Goal: Communication & Community: Answer question/provide support

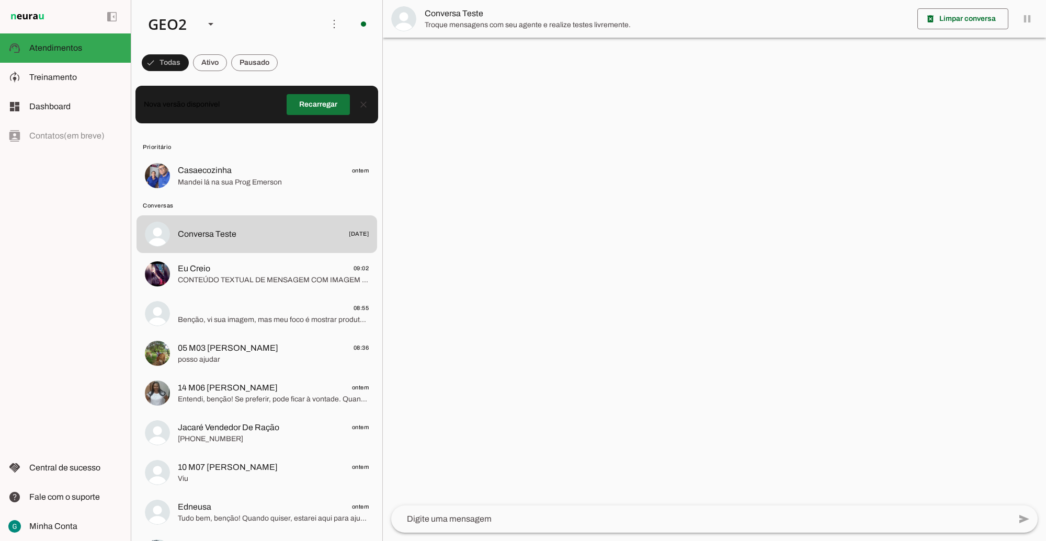
click at [318, 99] on span at bounding box center [317, 104] width 63 height 25
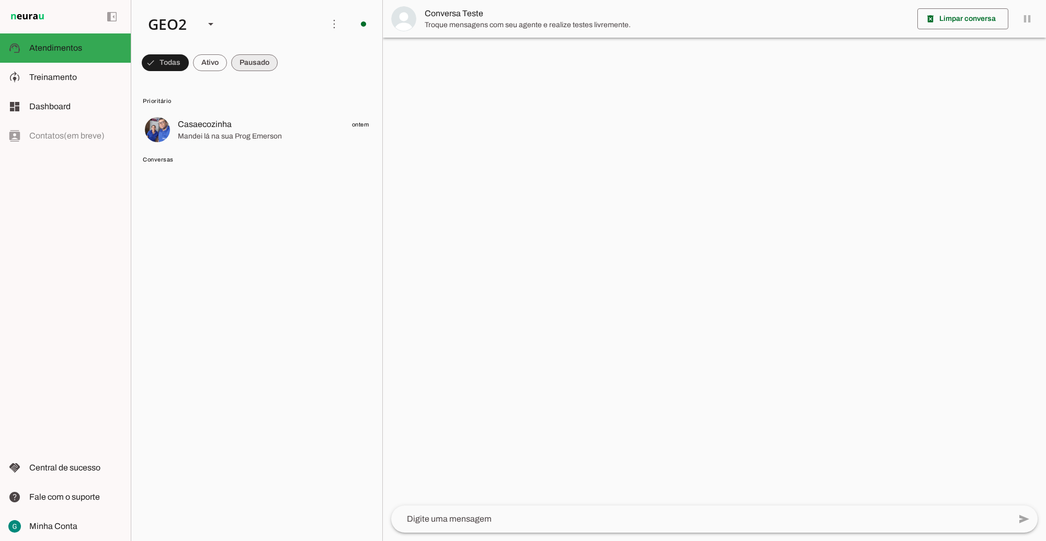
click at [257, 59] on span at bounding box center [254, 62] width 47 height 25
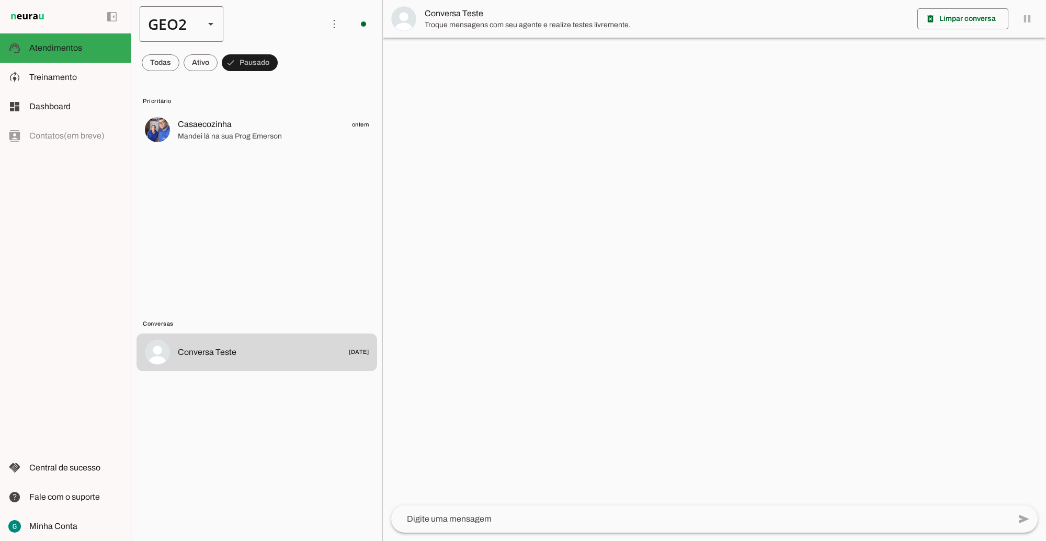
click at [186, 29] on div "GEO2" at bounding box center [168, 24] width 56 height 36
click at [288, 61] on slot at bounding box center [321, 67] width 67 height 13
type md-outlined-select "00zDXm0alVRWuMV8ioHb"
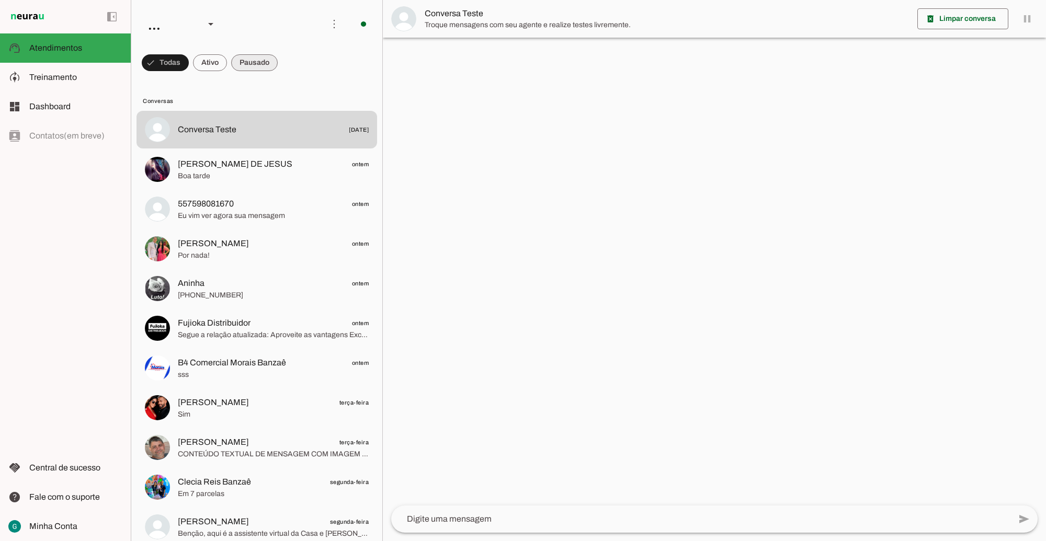
click at [258, 62] on span at bounding box center [254, 62] width 47 height 25
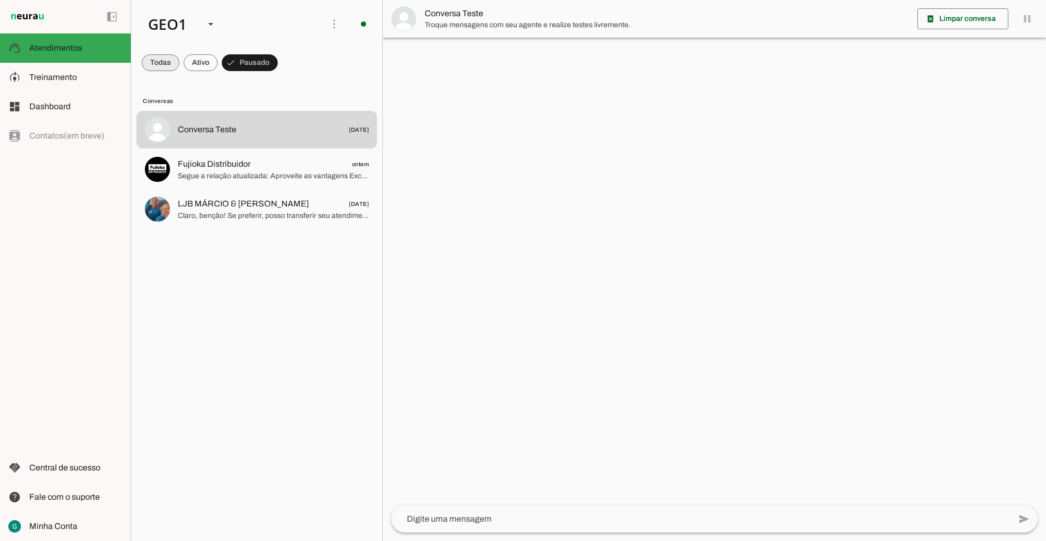
click at [167, 66] on span at bounding box center [161, 62] width 38 height 25
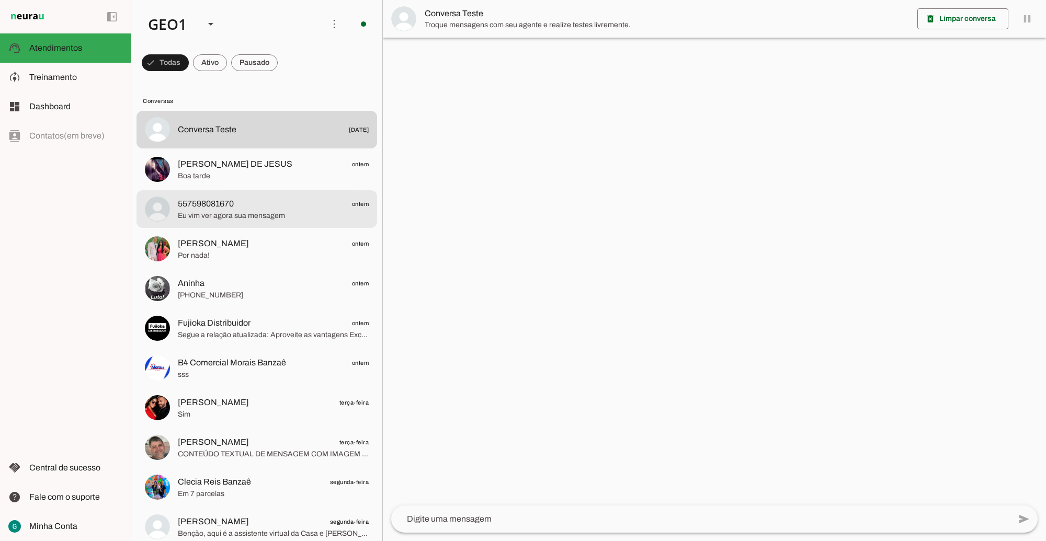
click at [273, 216] on span "Eu vim ver agora sua mensagem" at bounding box center [273, 215] width 191 height 10
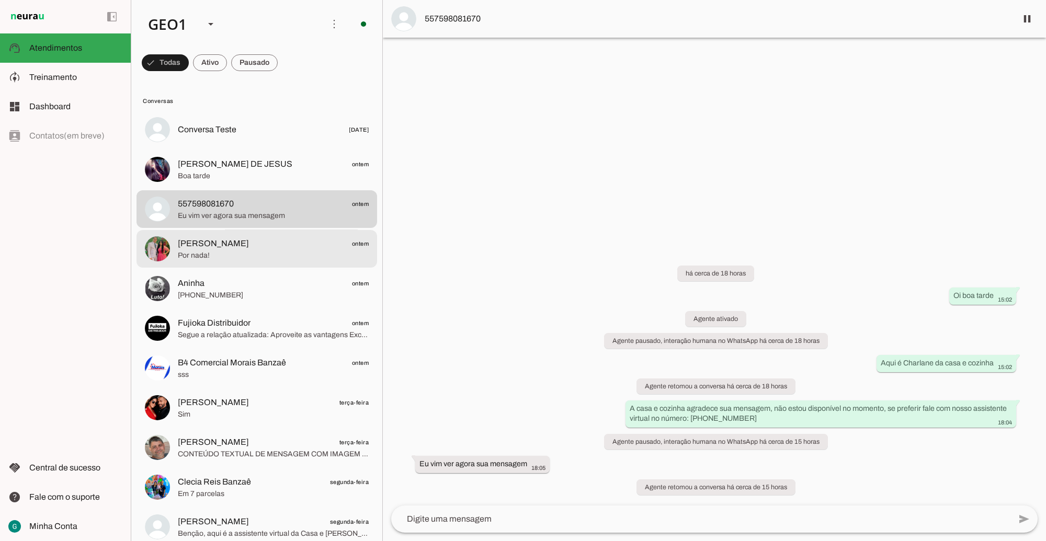
click at [272, 241] on span "[PERSON_NAME] ontem" at bounding box center [273, 243] width 191 height 13
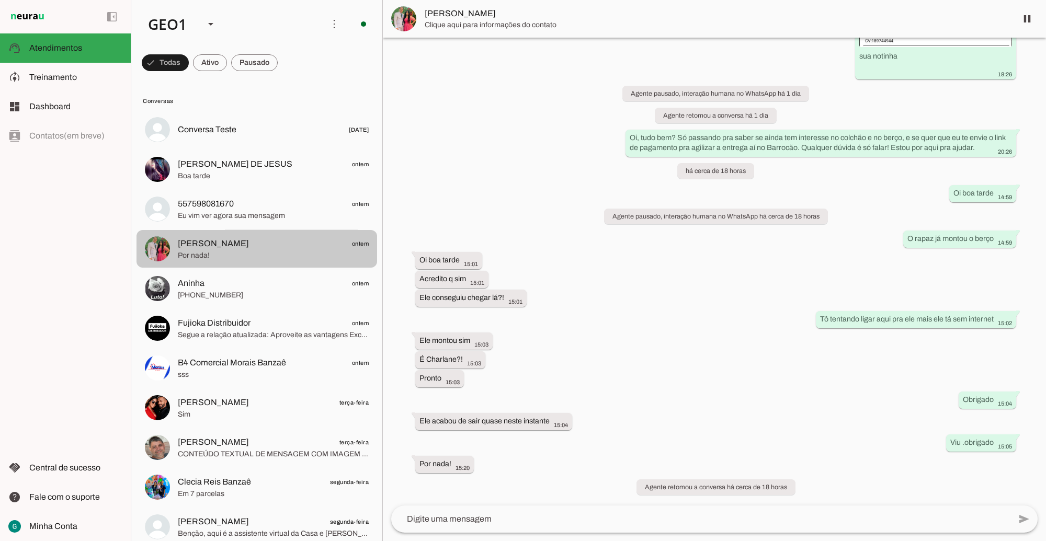
scroll to position [3215, 0]
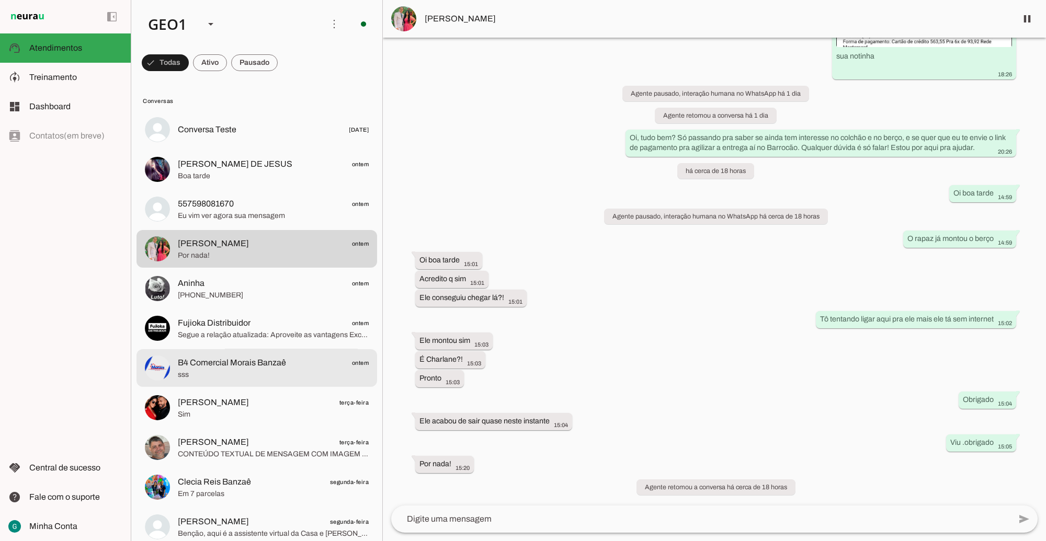
click at [286, 354] on md-item "B4 Comercial Morais Banzaê ontem sss" at bounding box center [256, 368] width 240 height 38
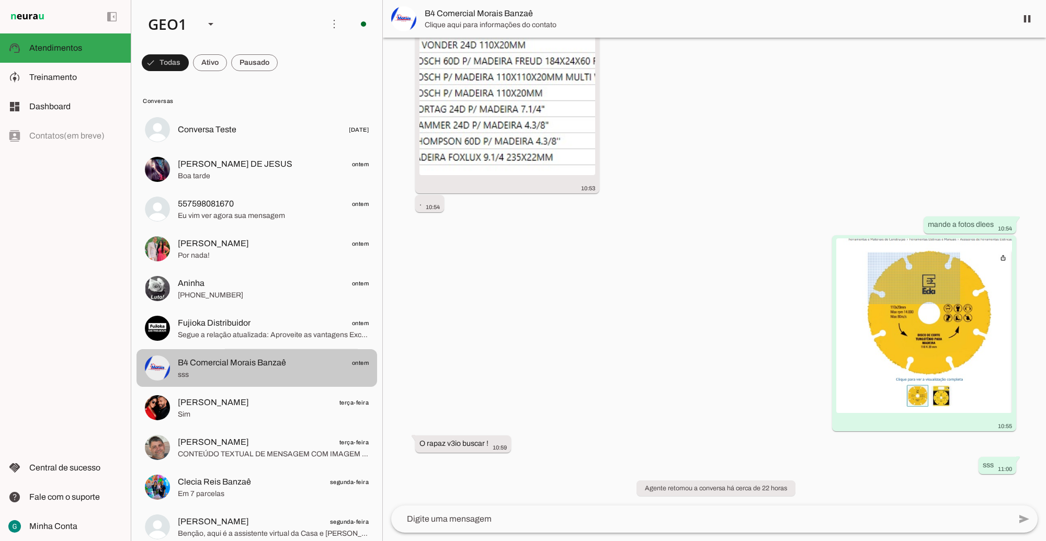
scroll to position [1245, 0]
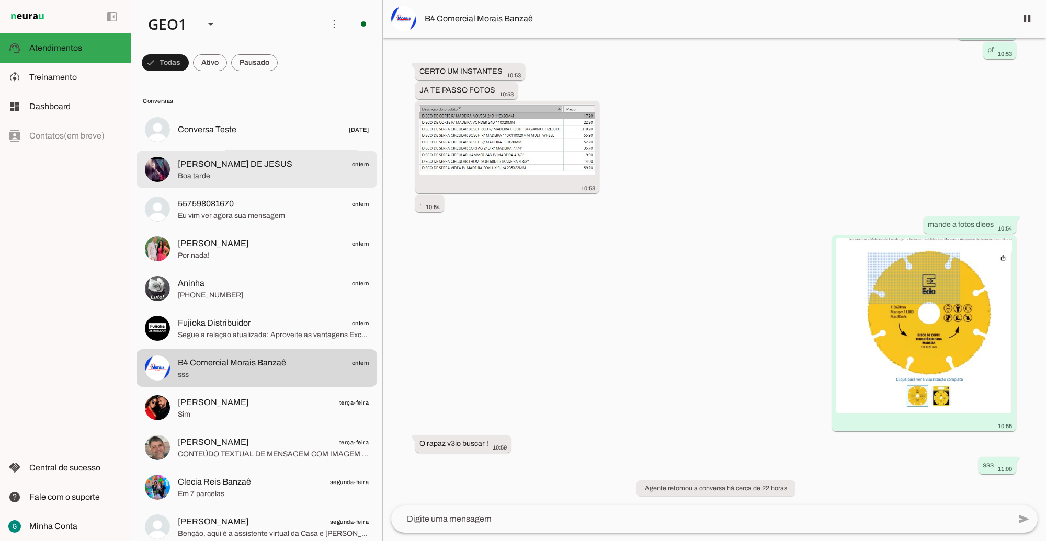
click at [252, 165] on span "[PERSON_NAME] DE JESUS" at bounding box center [235, 164] width 114 height 13
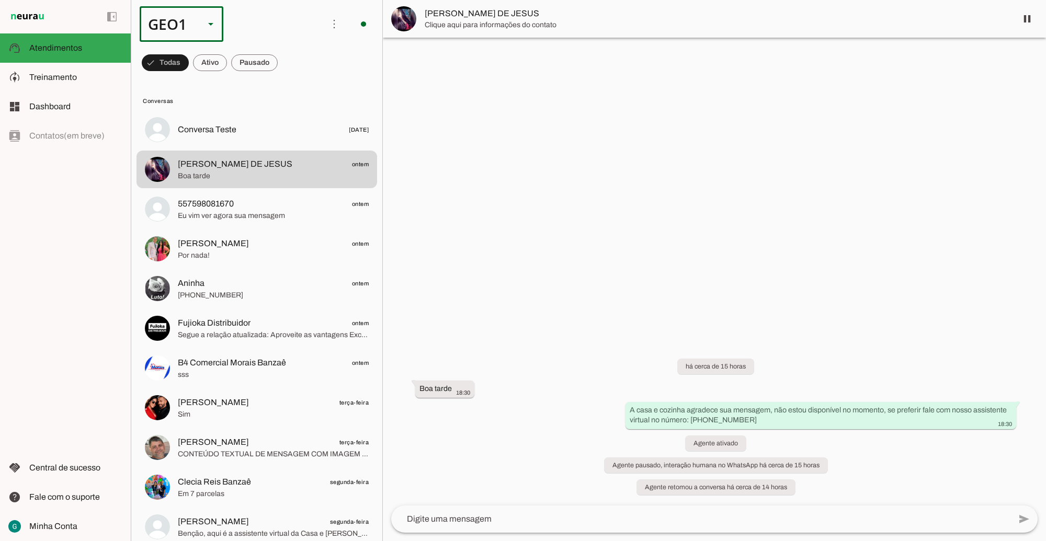
click at [209, 29] on slot at bounding box center [210, 24] width 13 height 13
click at [288, 91] on slot at bounding box center [321, 96] width 67 height 13
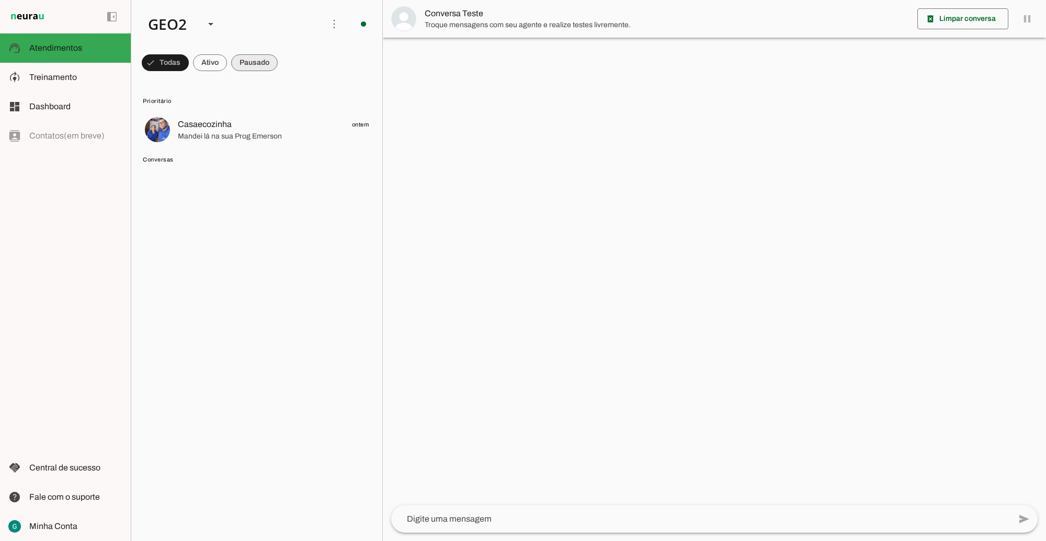
click at [252, 63] on span at bounding box center [254, 62] width 47 height 25
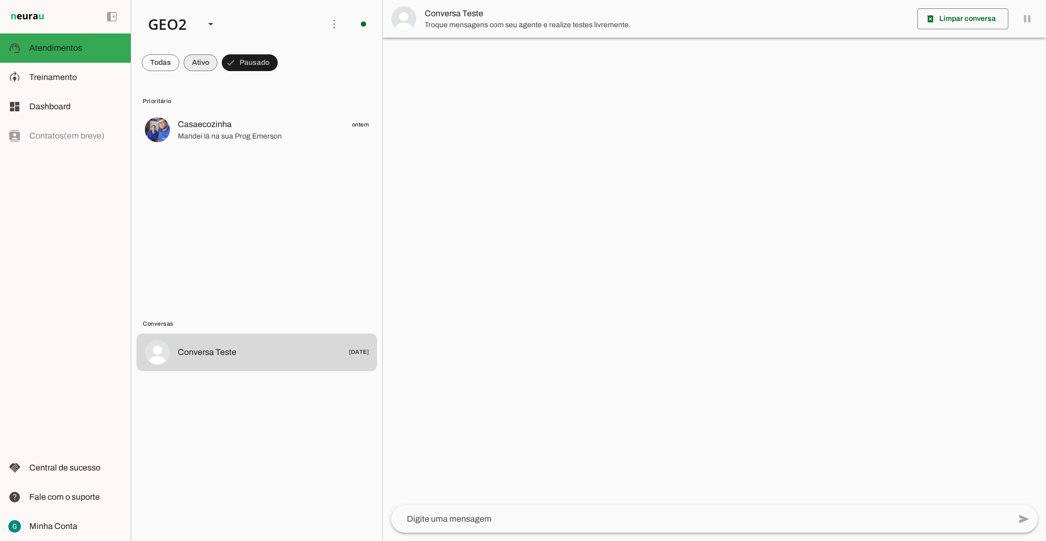
click at [202, 59] on span at bounding box center [200, 62] width 34 height 25
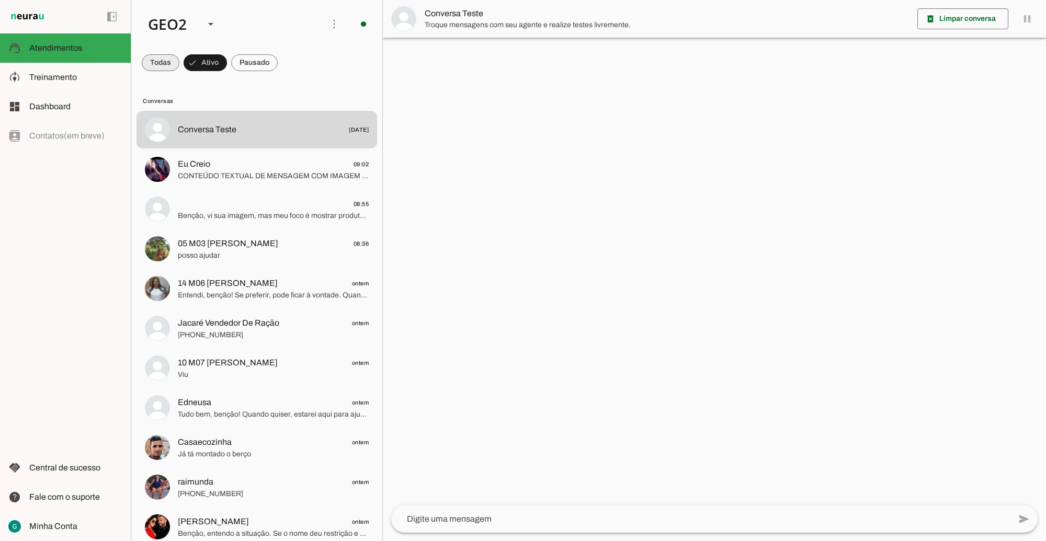
click at [163, 66] on span at bounding box center [161, 62] width 38 height 25
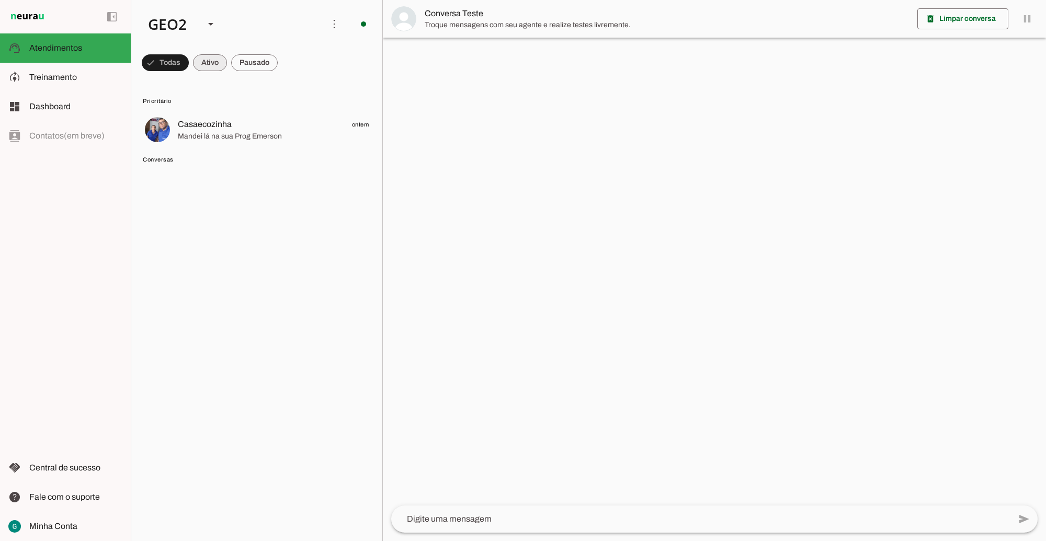
click at [205, 59] on span at bounding box center [210, 62] width 34 height 25
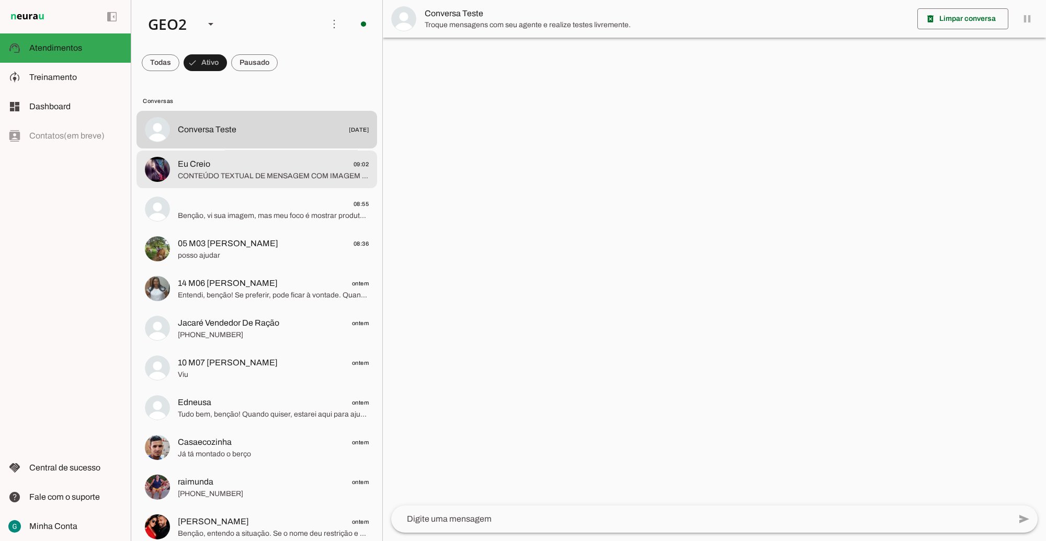
click at [257, 180] on span "CONTEÚDO TEXTUAL DE MENSAGEM COM IMAGEM (URL [URL][DOMAIN_NAME]) :" at bounding box center [273, 175] width 191 height 10
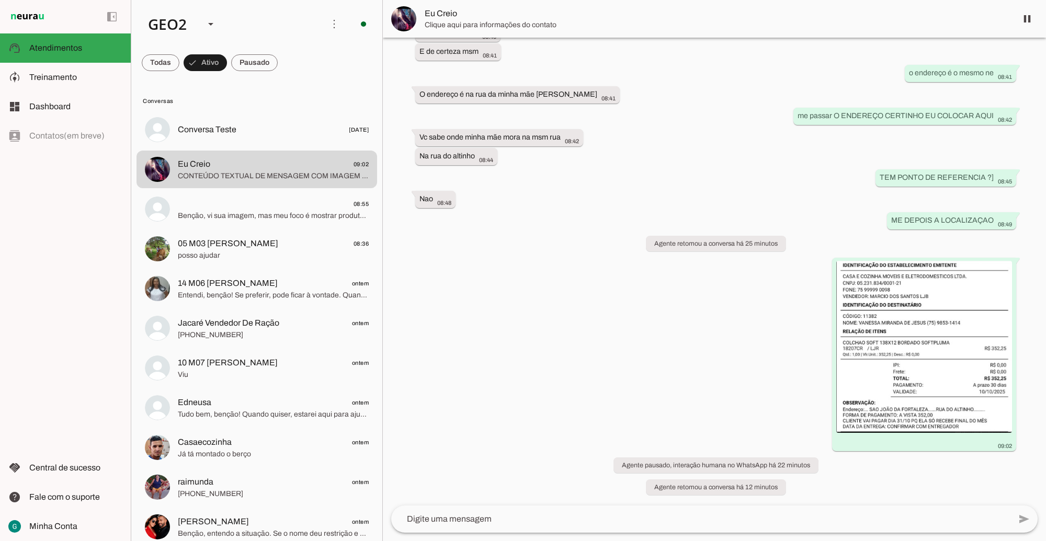
scroll to position [3570, 0]
